Goal: Task Accomplishment & Management: Manage account settings

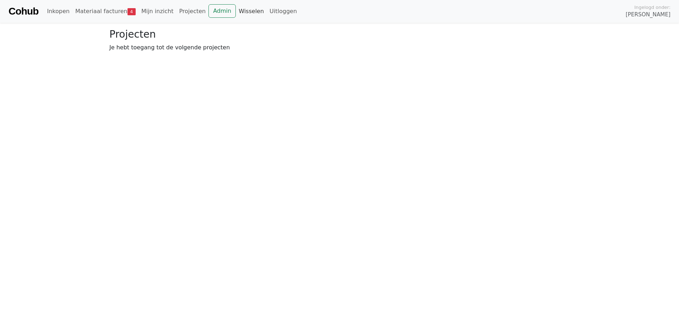
click at [236, 11] on link "Wisselen" at bounding box center [251, 11] width 31 height 14
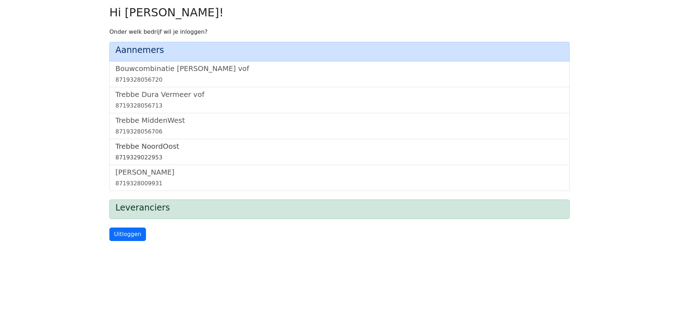
click at [148, 142] on h5 "Trebbe NoordOost" at bounding box center [339, 146] width 448 height 9
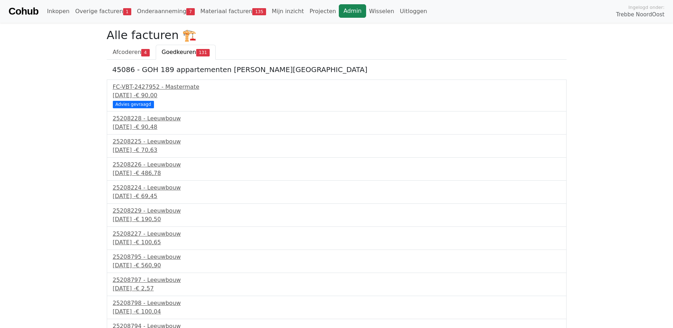
click at [339, 11] on link "Admin" at bounding box center [352, 10] width 27 height 13
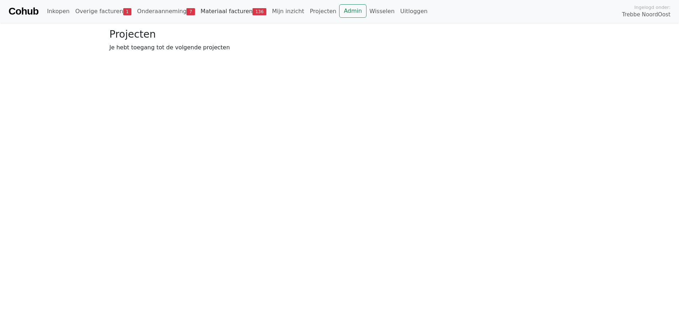
click at [198, 10] on link "Materiaal facturen 136" at bounding box center [233, 11] width 71 height 14
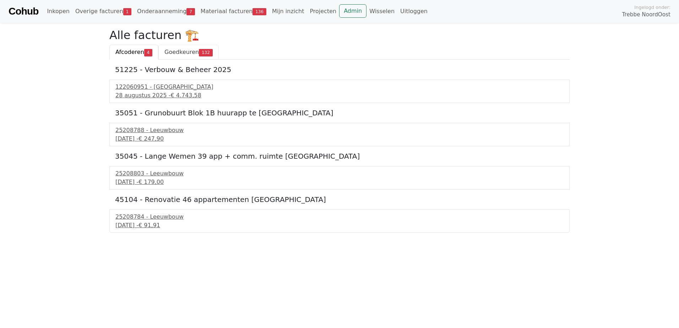
click at [178, 53] on span "Goedkeuren" at bounding box center [181, 52] width 34 height 7
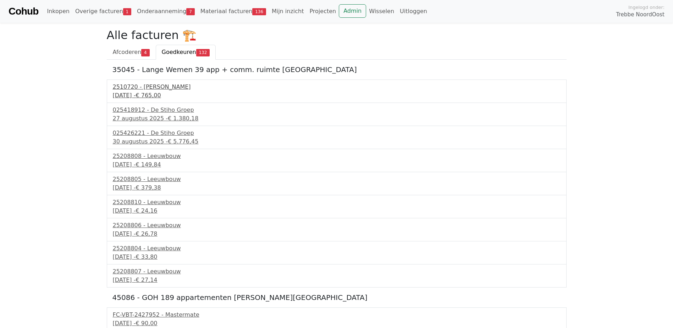
click at [130, 95] on div "23 mei 2025 - € 765,00" at bounding box center [337, 95] width 448 height 9
click at [339, 8] on link "Admin" at bounding box center [352, 10] width 27 height 13
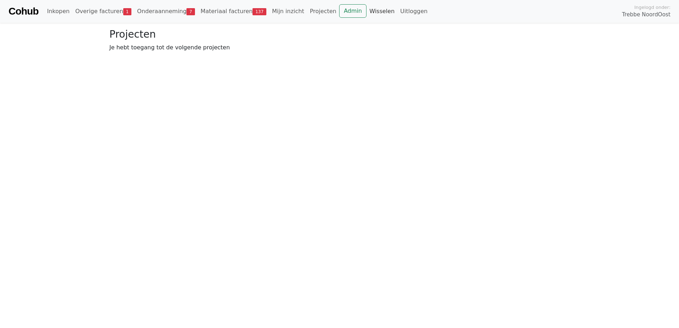
click at [366, 9] on link "Wisselen" at bounding box center [381, 11] width 31 height 14
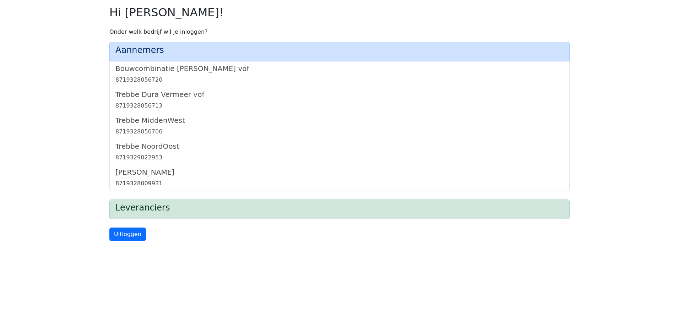
click at [140, 172] on h5 "[PERSON_NAME]" at bounding box center [339, 172] width 448 height 9
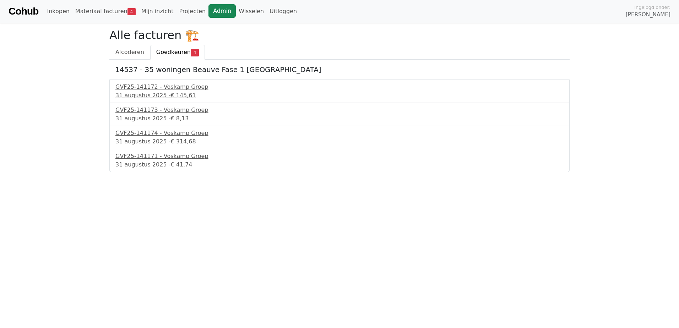
click at [212, 9] on link "Admin" at bounding box center [221, 10] width 27 height 13
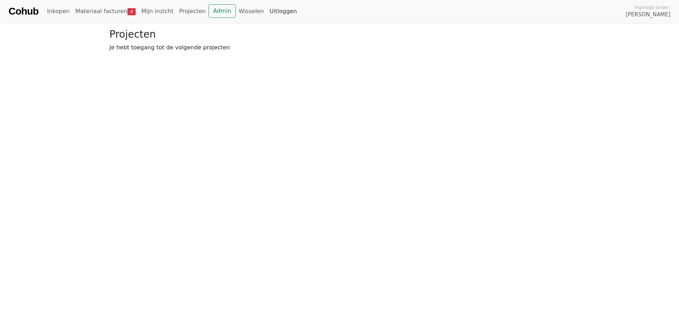
click at [267, 11] on link "Uitloggen" at bounding box center [283, 11] width 33 height 14
